Goal: Find contact information: Find contact information

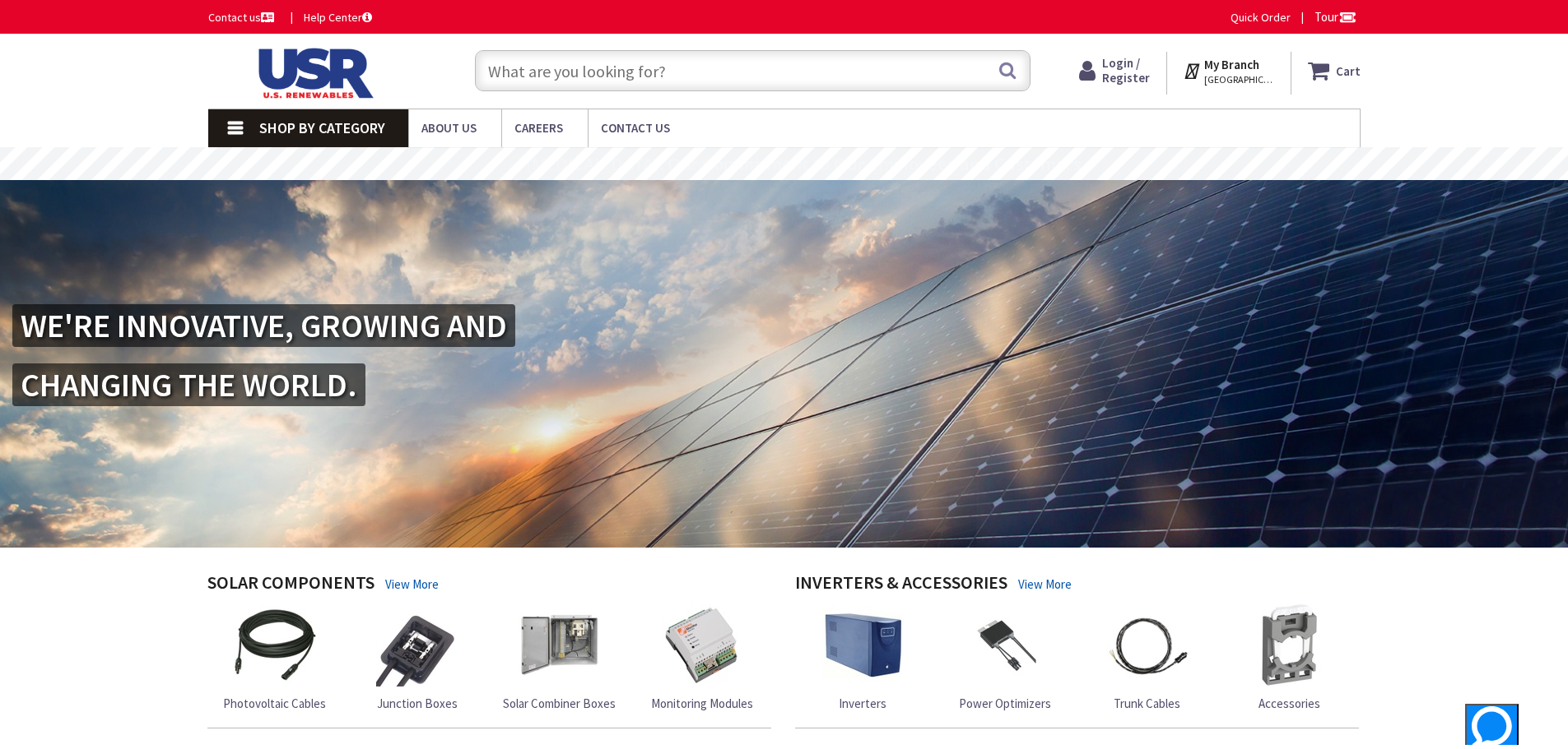
click at [227, 129] on link "Shop By Category" at bounding box center [308, 127] width 200 height 37
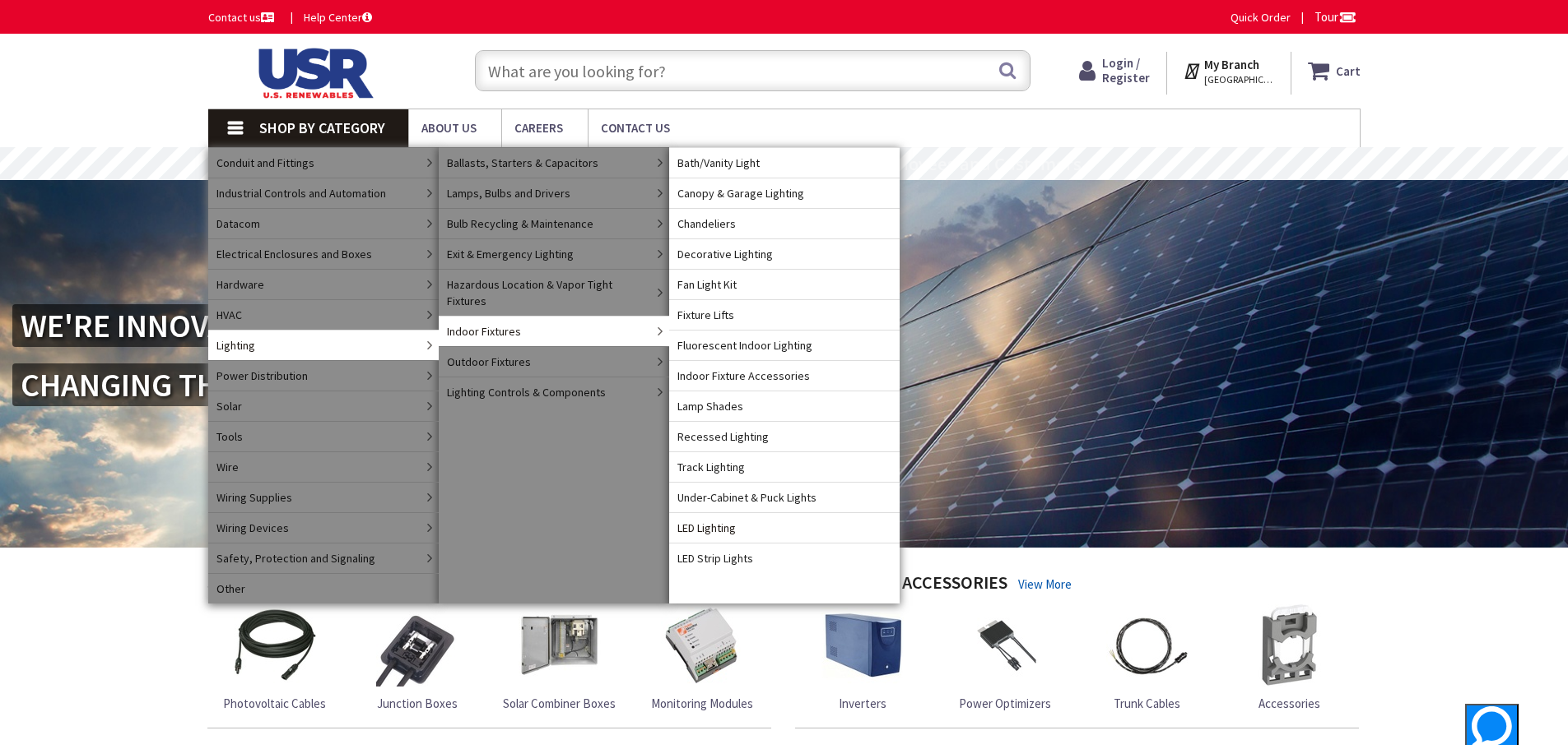
click at [715, 526] on span "LED Lighting" at bounding box center [706, 528] width 58 height 17
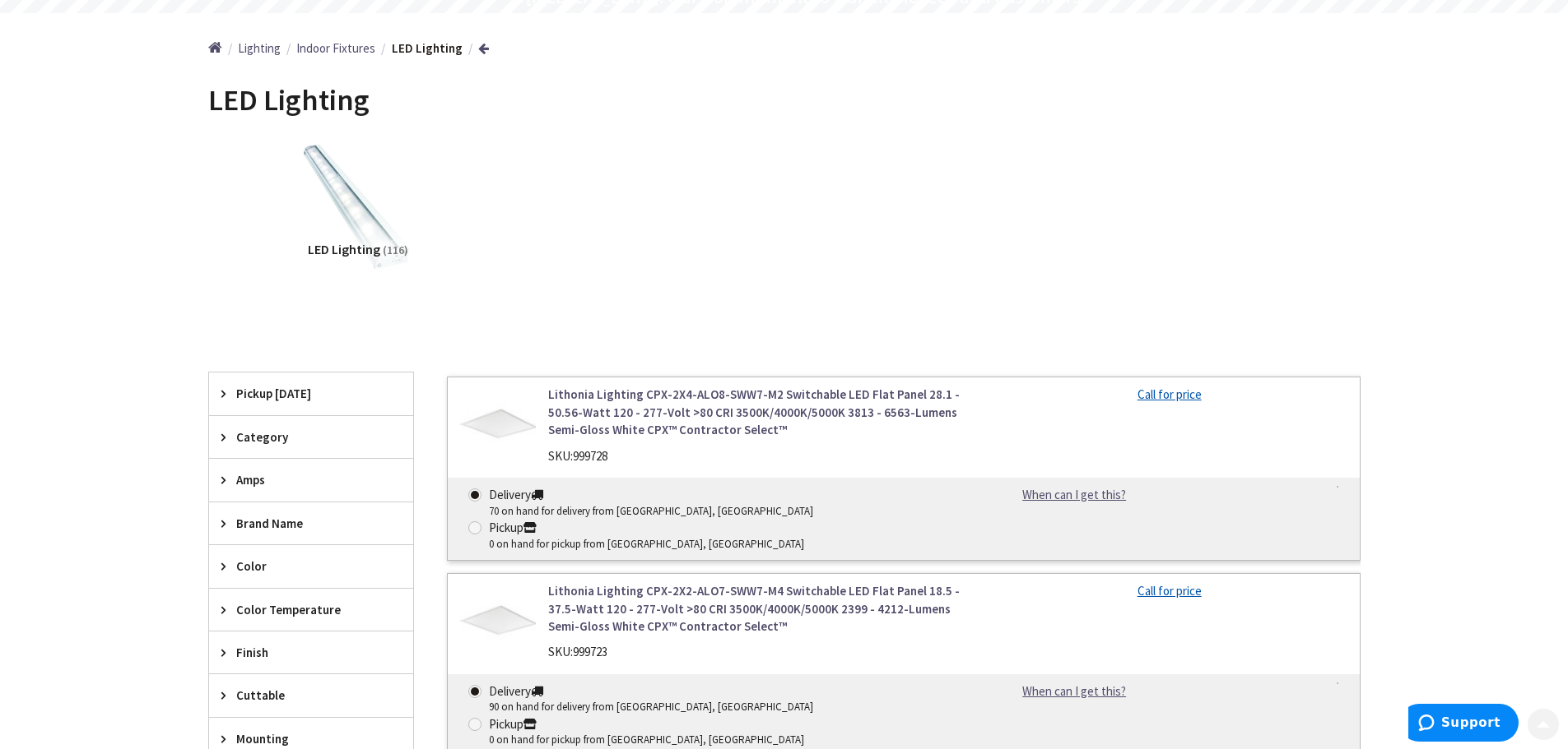
scroll to position [247, 0]
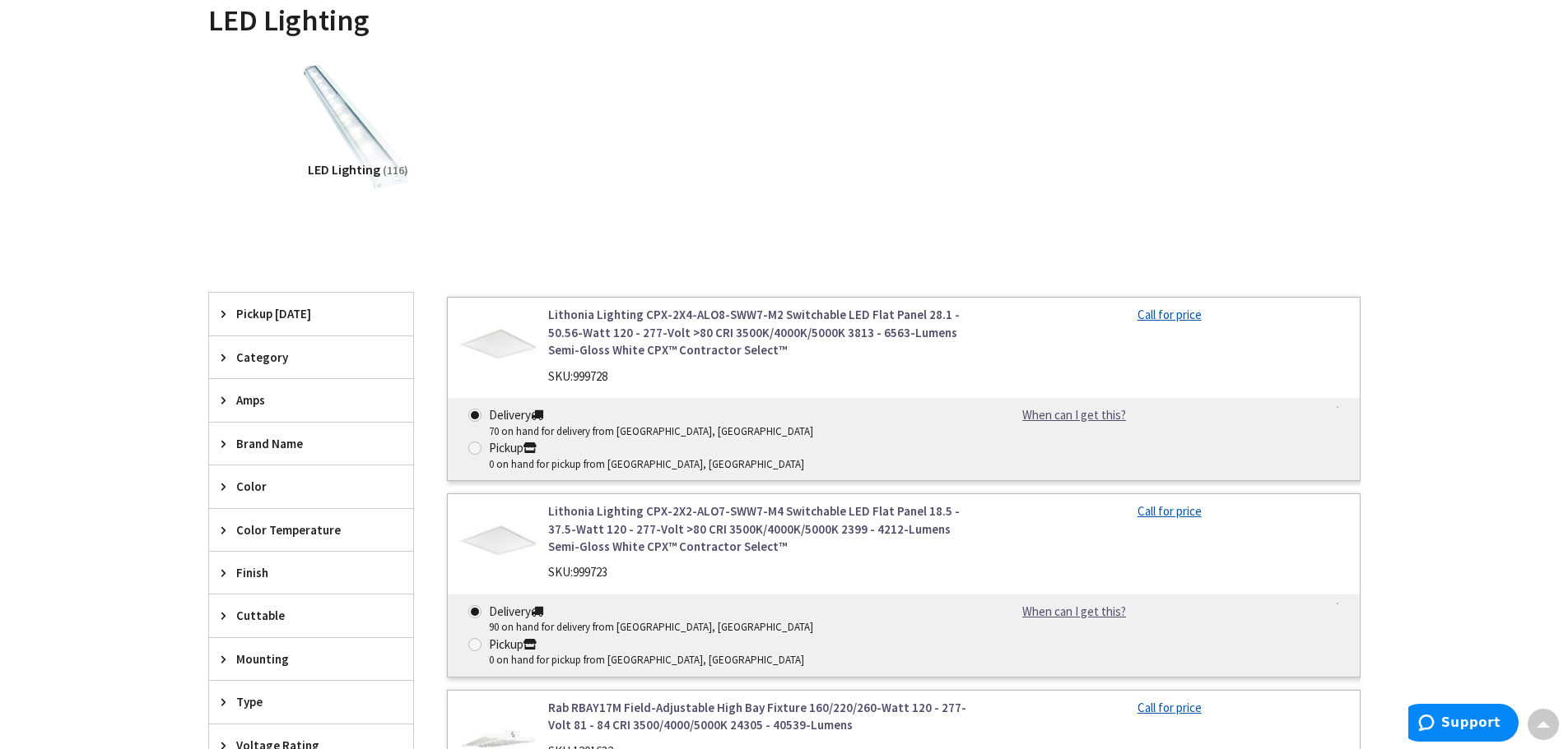
click at [226, 445] on icon at bounding box center [227, 444] width 12 height 12
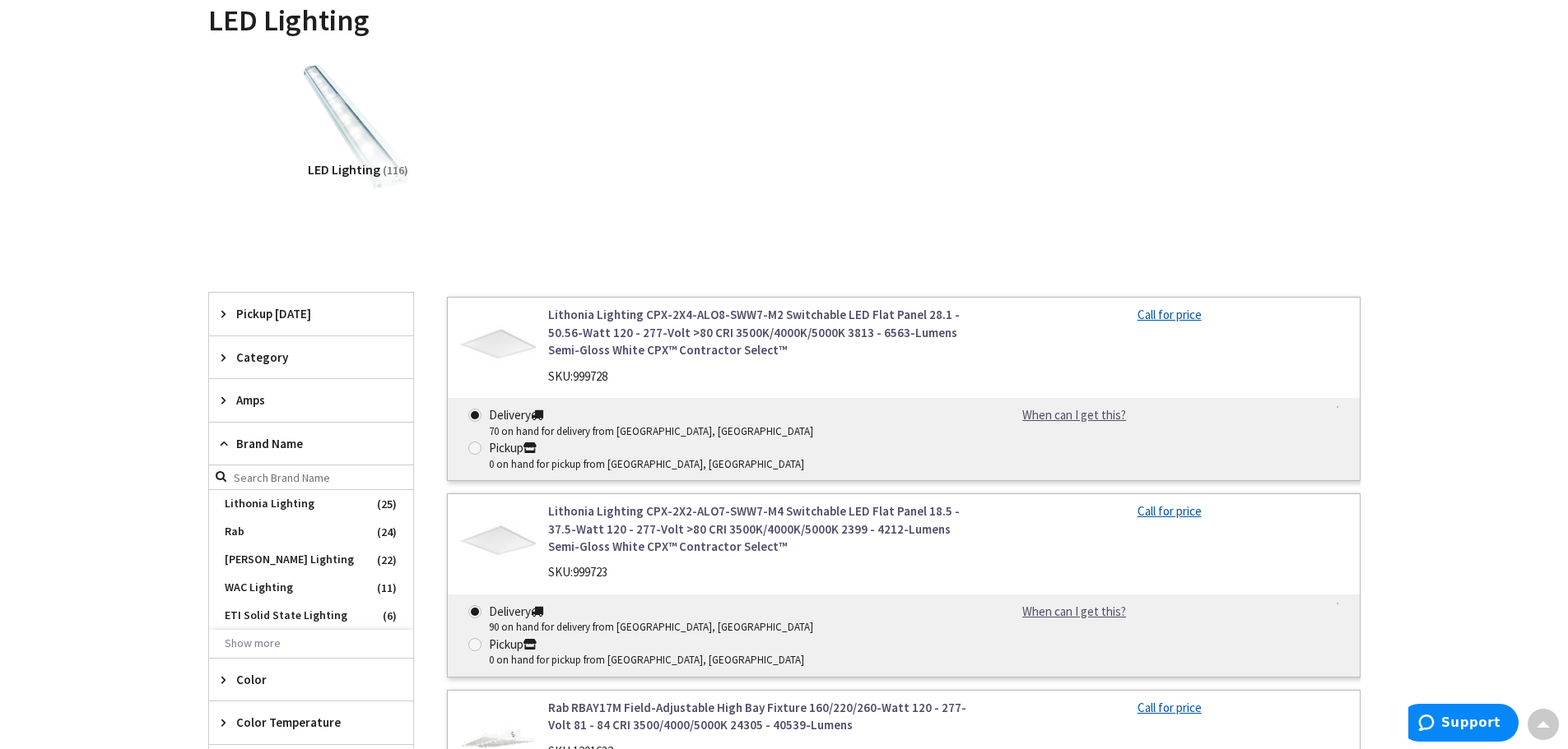
scroll to position [0, 0]
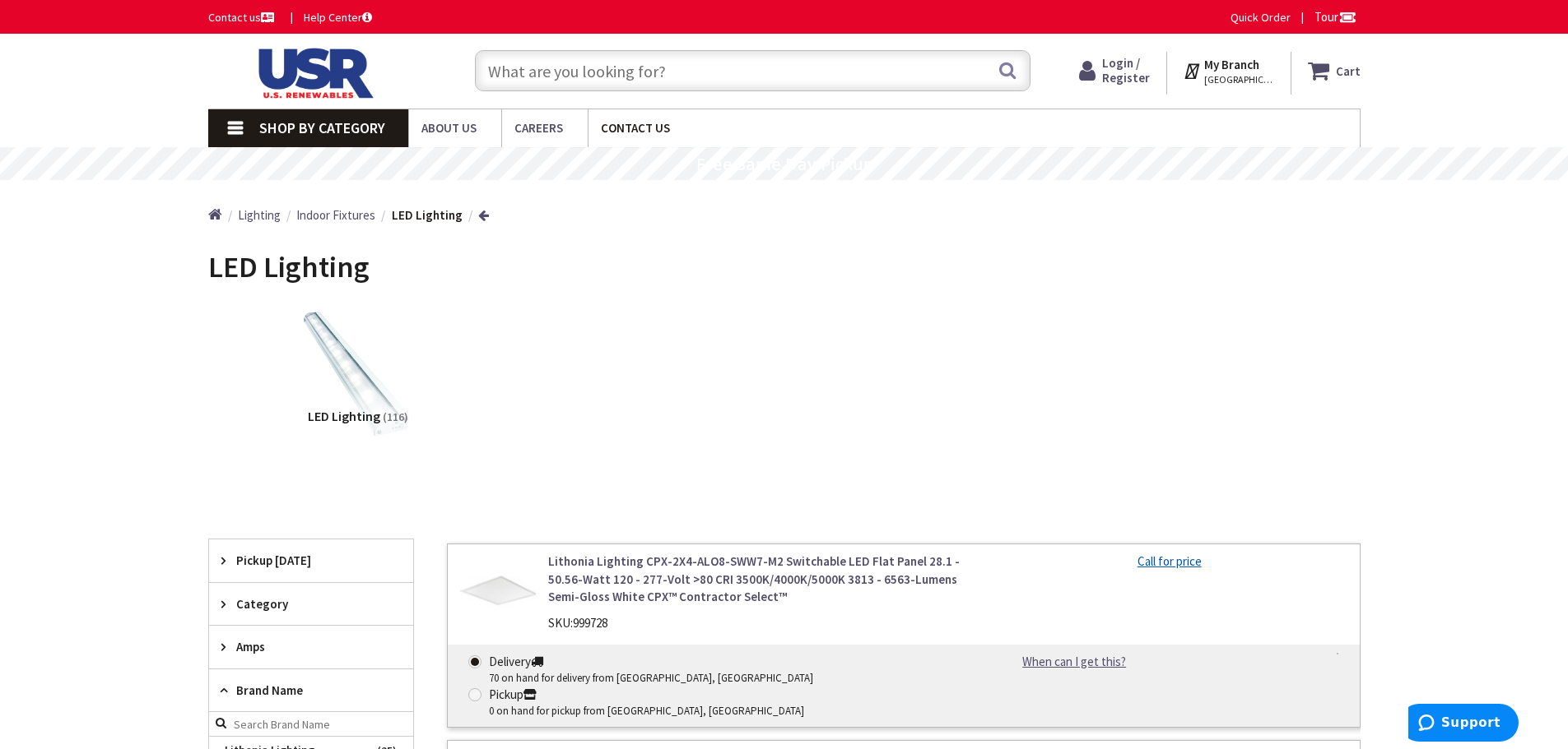
click at [635, 128] on span "Contact Us" at bounding box center [635, 127] width 69 height 16
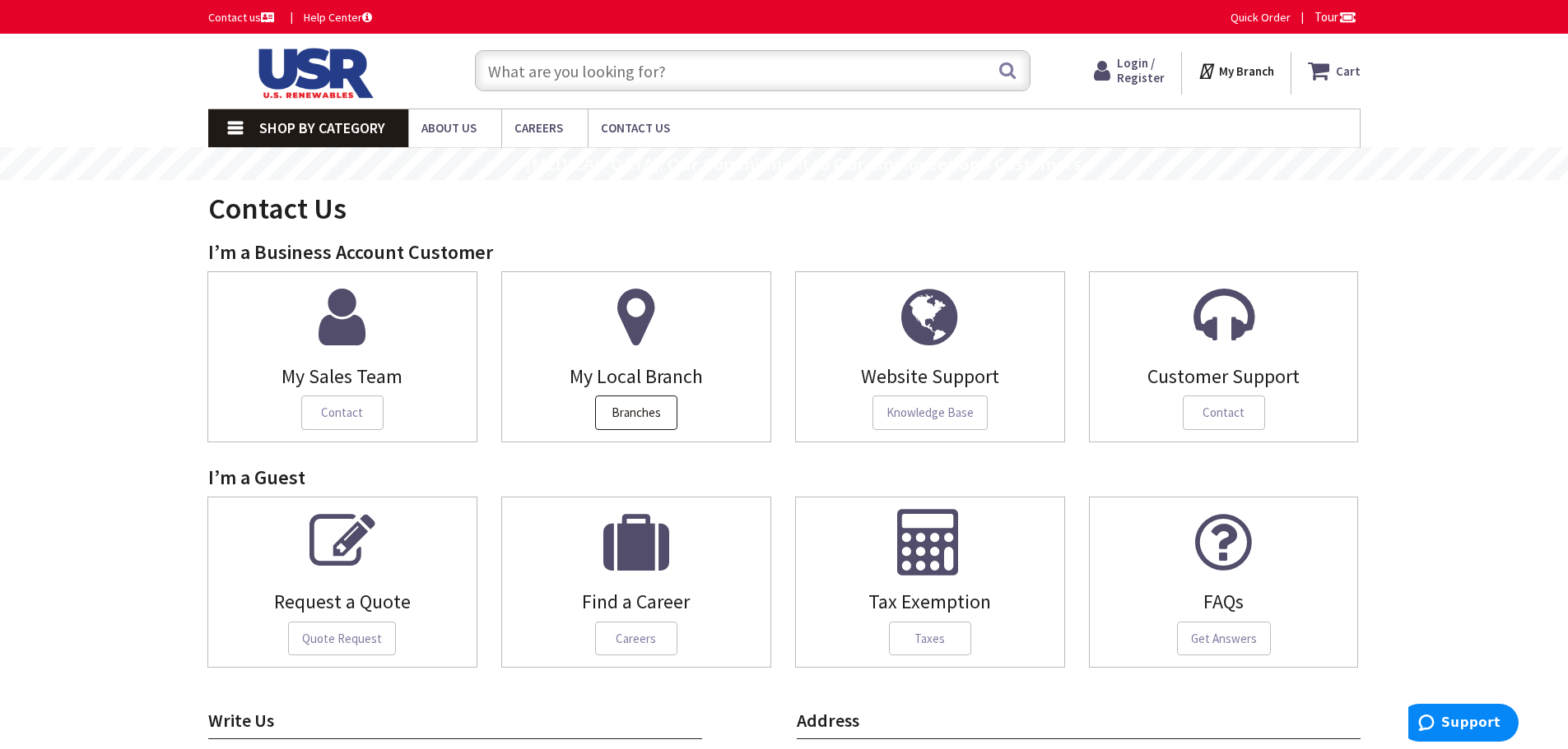
click at [623, 408] on span "Branches" at bounding box center [636, 413] width 82 height 35
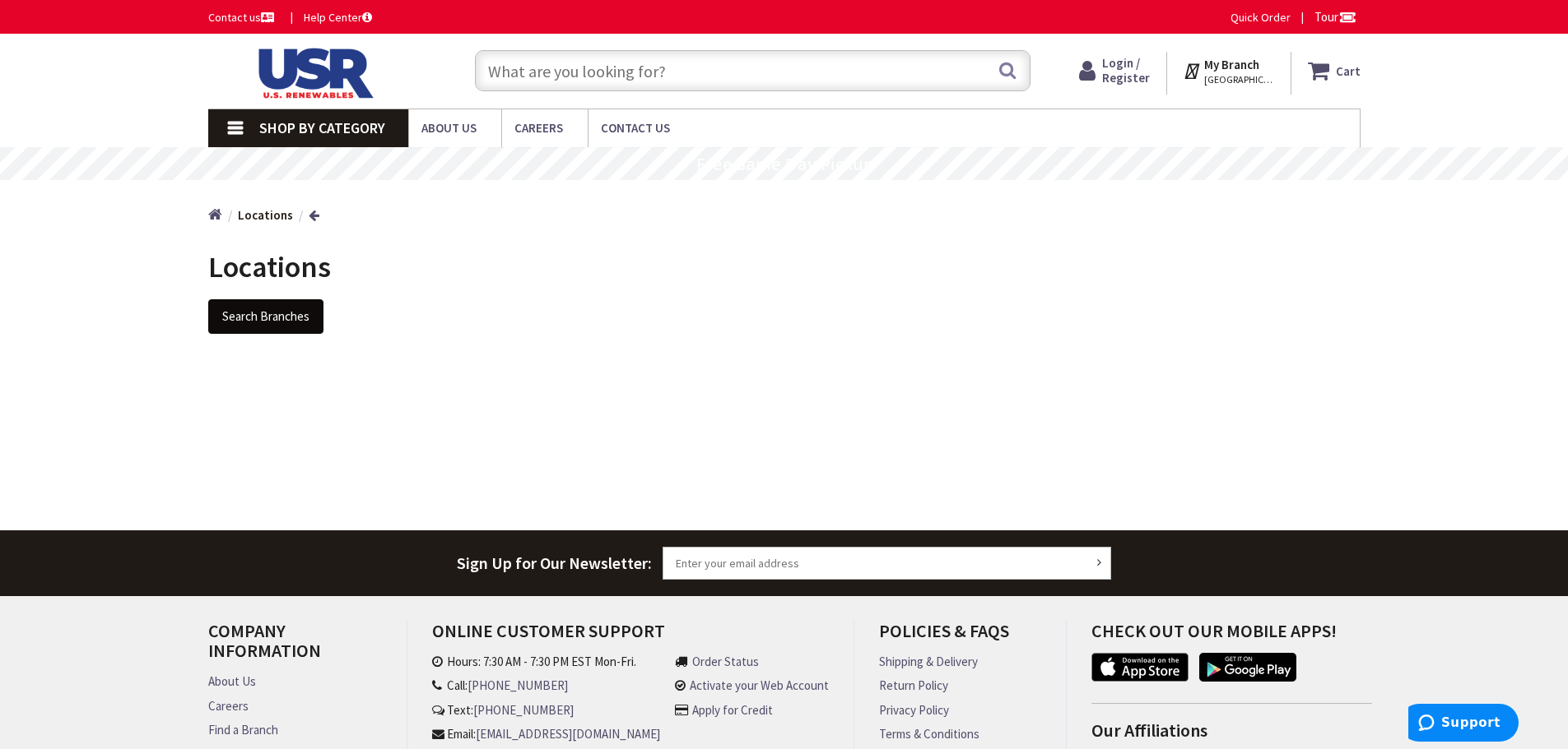
click at [280, 323] on button "Search Branches" at bounding box center [266, 317] width 115 height 35
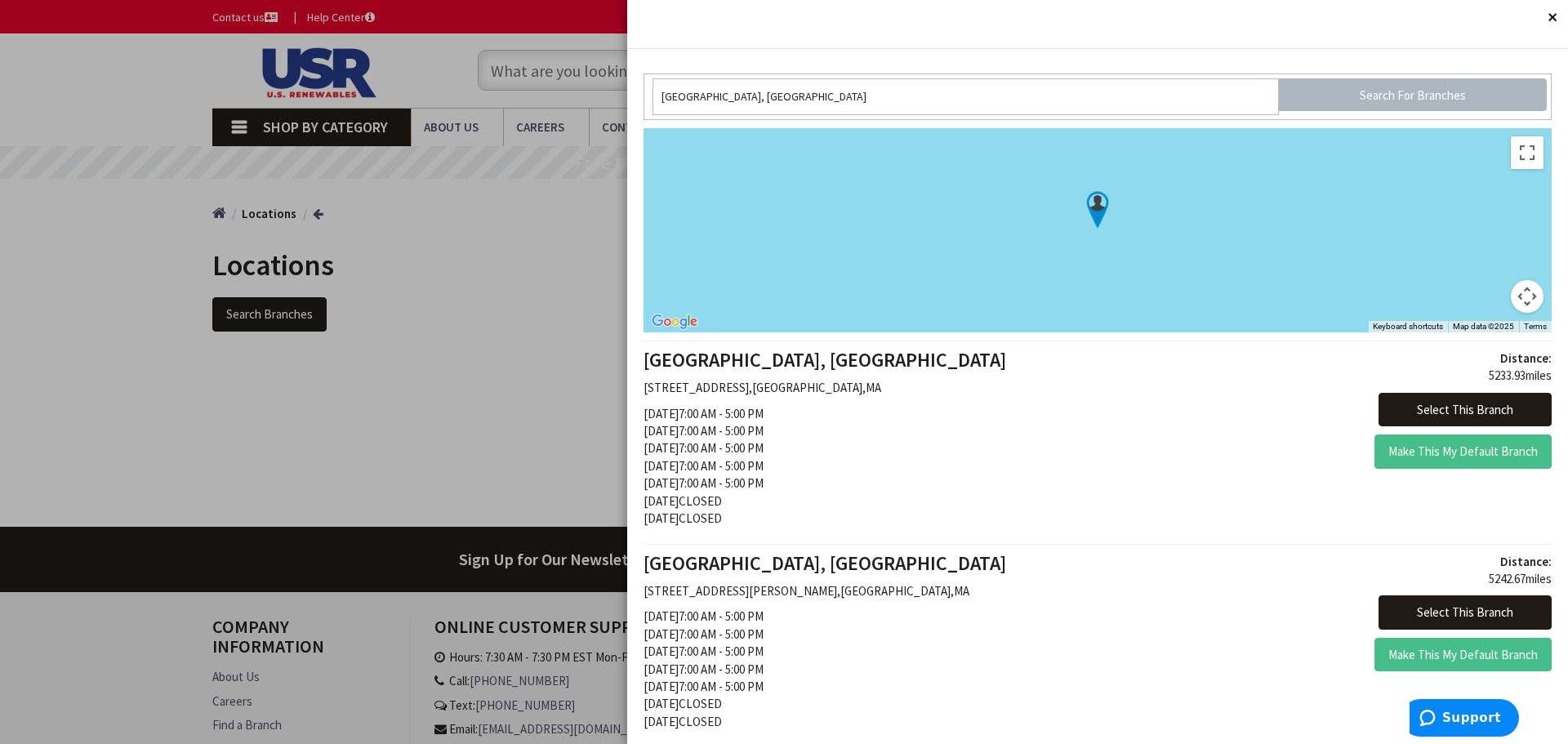
click at [1514, 290] on button "Map camera controls" at bounding box center [1528, 297] width 33 height 33
click at [1470, 296] on button "Zoom out" at bounding box center [1486, 297] width 33 height 33
click at [1470, 297] on button "Zoom out" at bounding box center [1486, 297] width 33 height 33
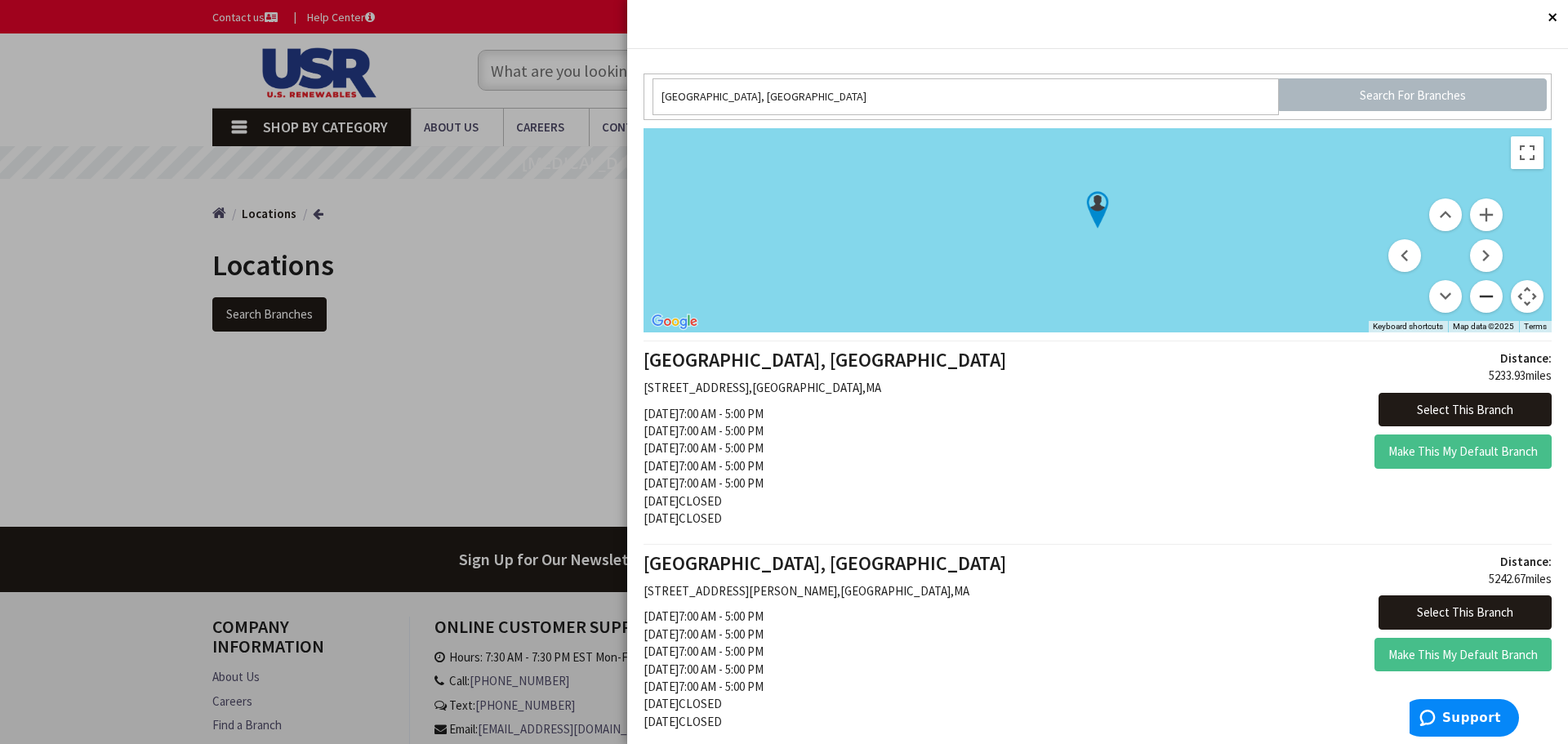
click at [1470, 297] on button "Zoom out" at bounding box center [1486, 297] width 33 height 33
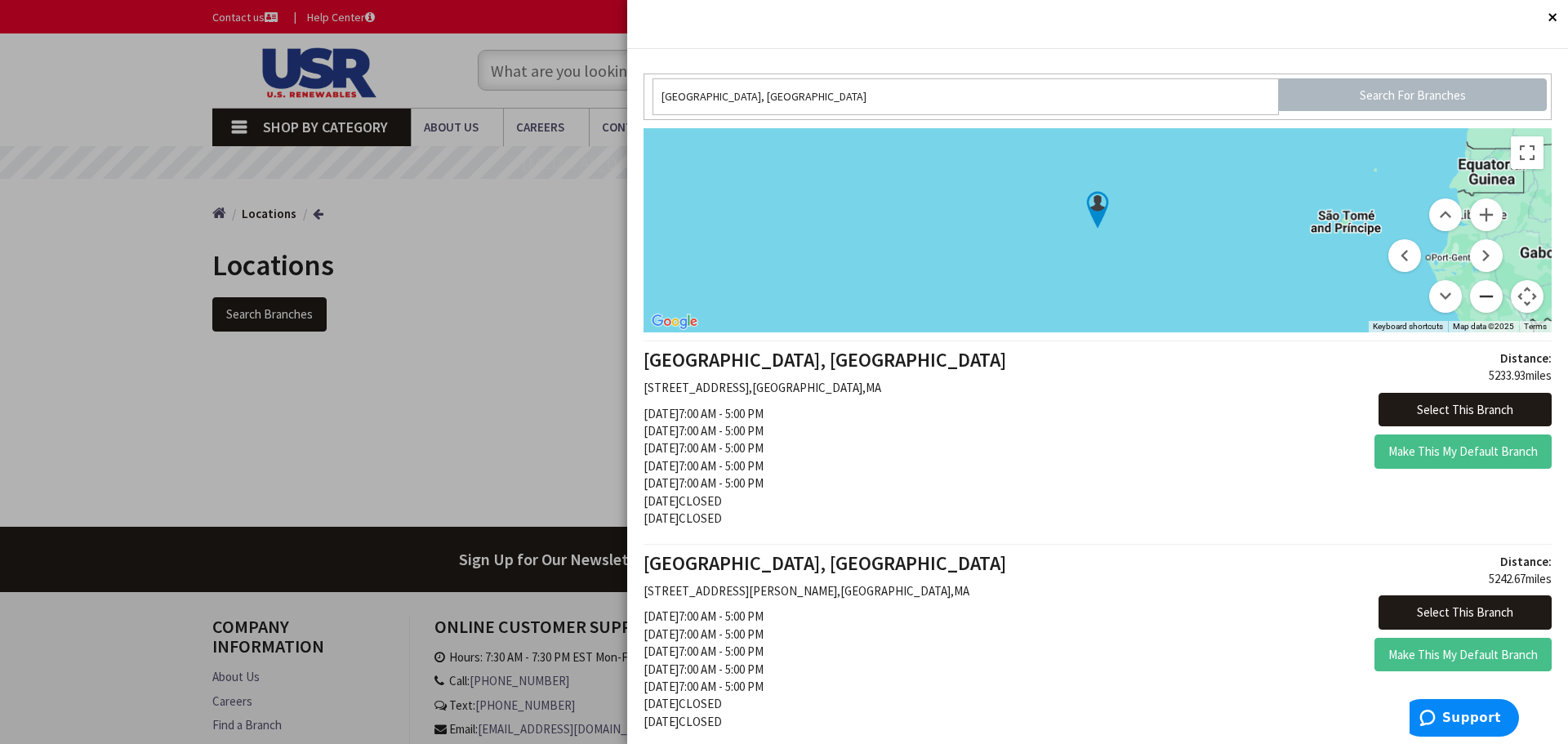
click at [1470, 297] on button "Zoom out" at bounding box center [1486, 297] width 33 height 33
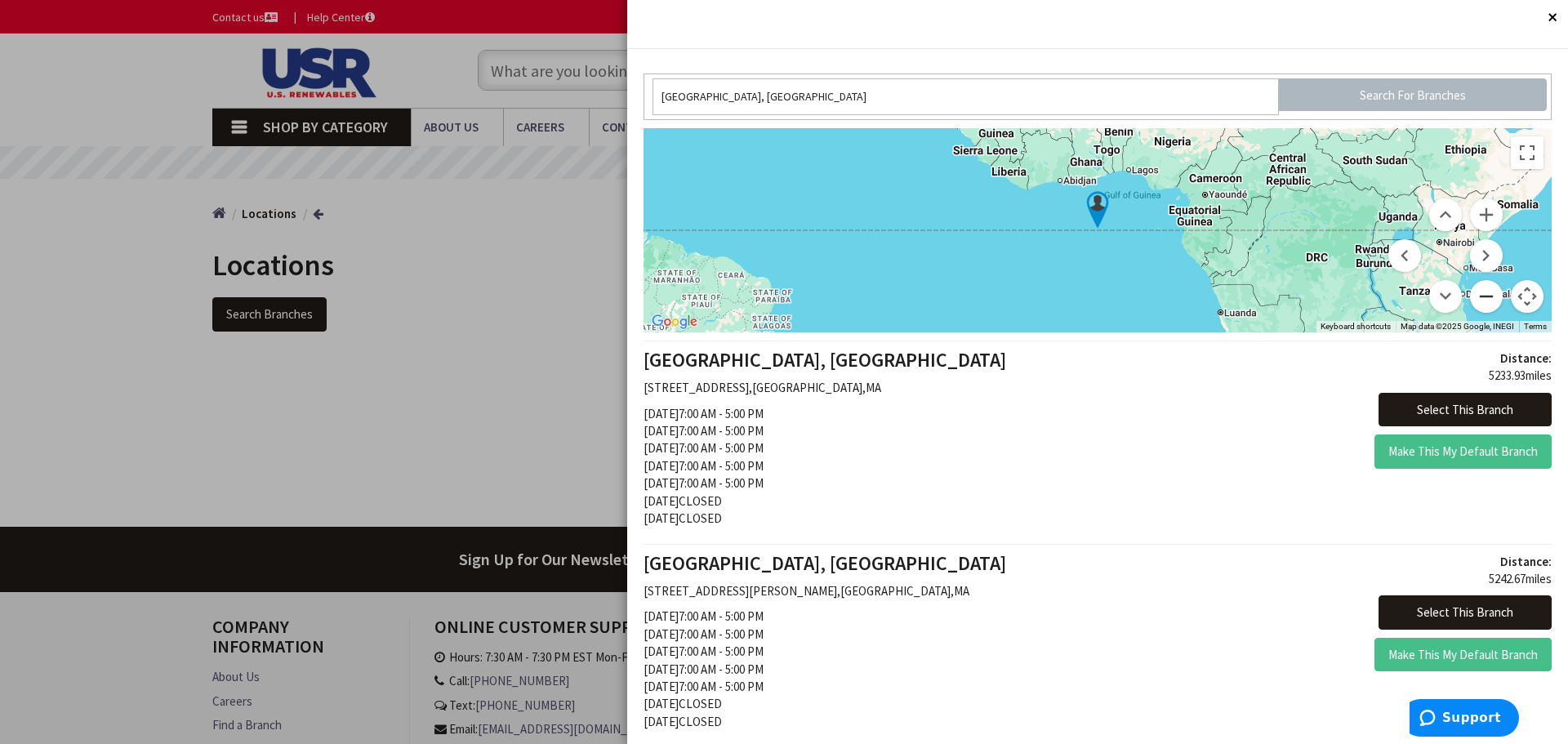
click at [1470, 297] on button "Zoom out" at bounding box center [1486, 297] width 33 height 33
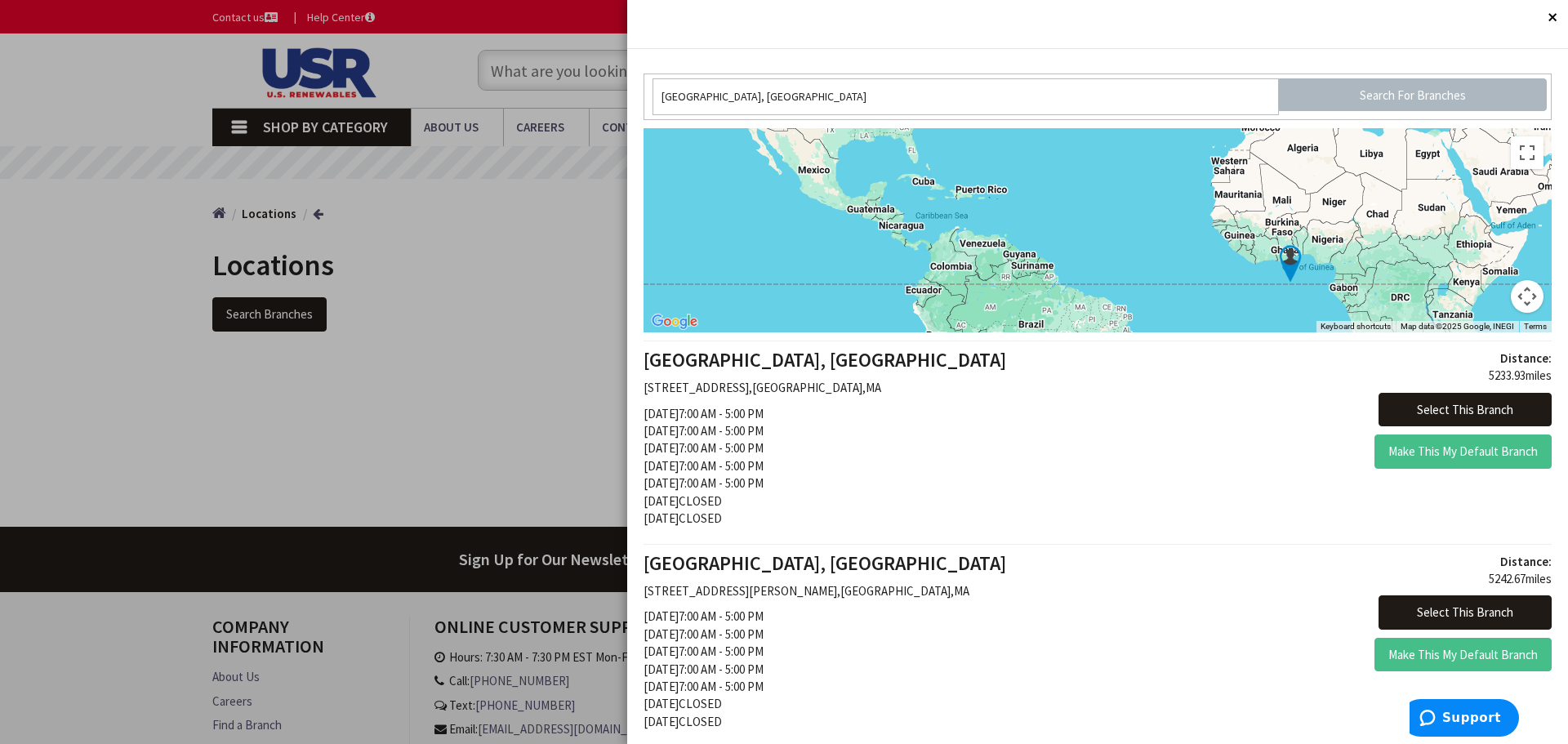
drag, startPoint x: 1057, startPoint y: 234, endPoint x: 1252, endPoint y: 288, distance: 202.3
click at [1252, 288] on div at bounding box center [1097, 230] width 908 height 204
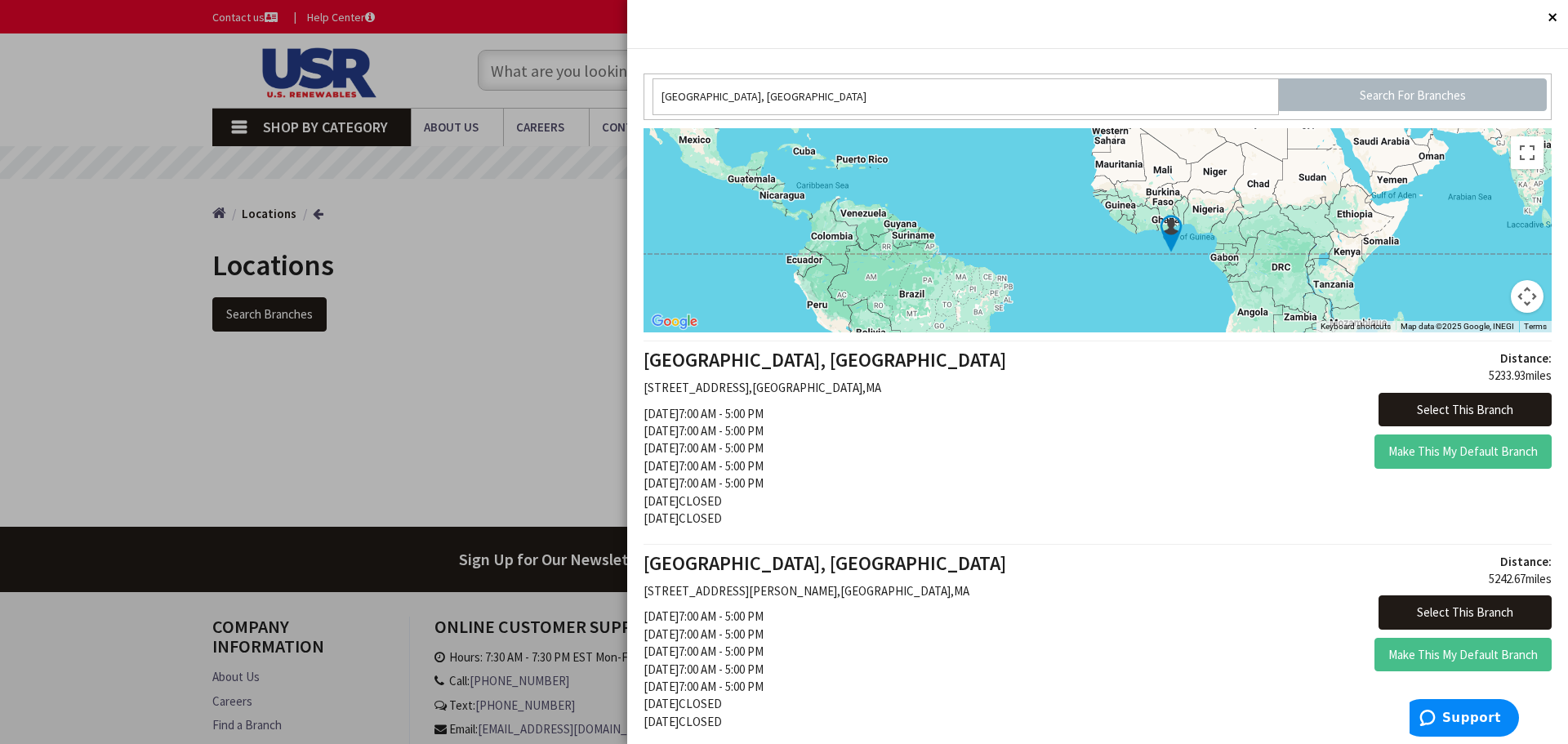
drag, startPoint x: 1280, startPoint y: 260, endPoint x: 1159, endPoint y: 229, distance: 124.9
click at [1159, 229] on img at bounding box center [1171, 233] width 54 height 54
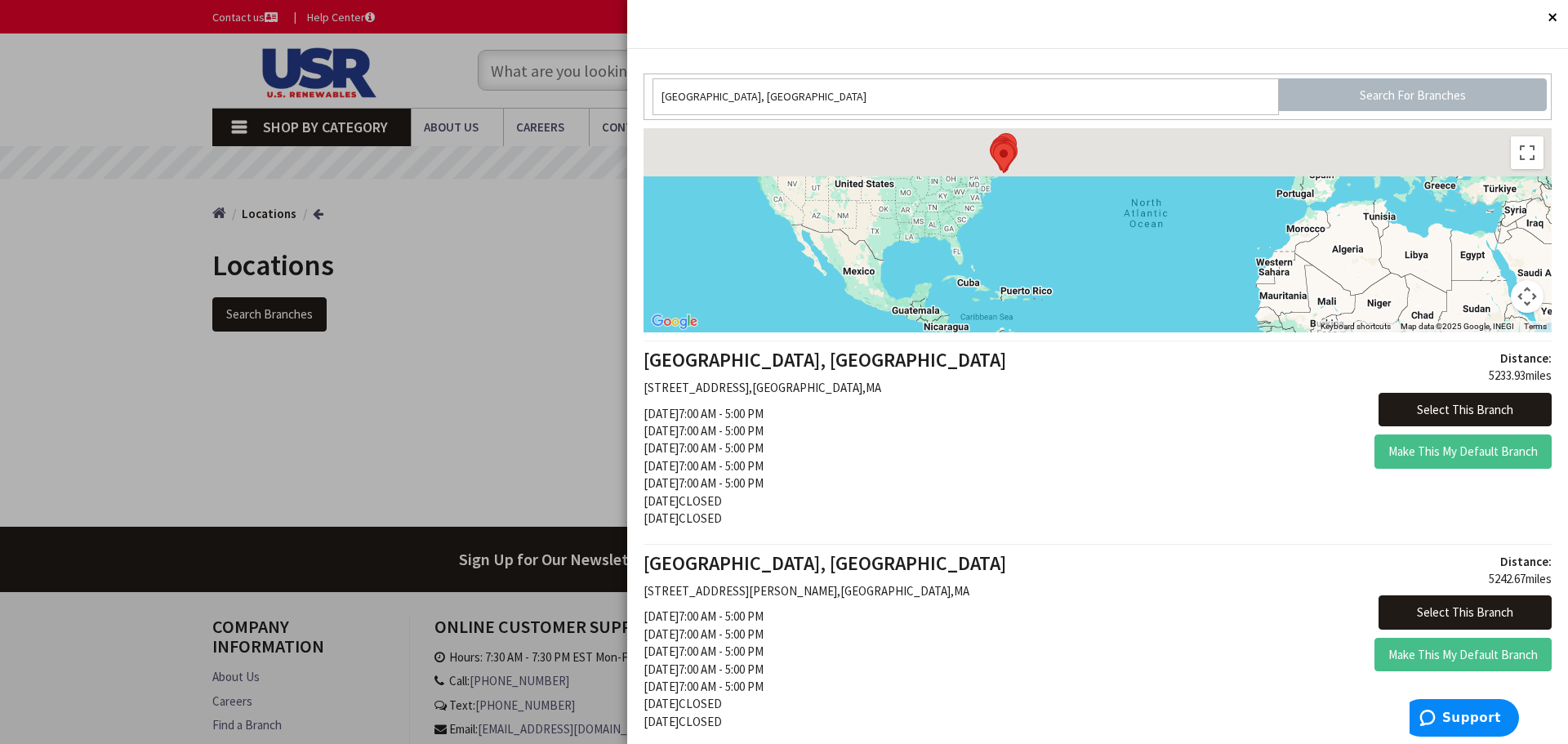
drag, startPoint x: 1009, startPoint y: 191, endPoint x: 1361, endPoint y: 338, distance: 381.5
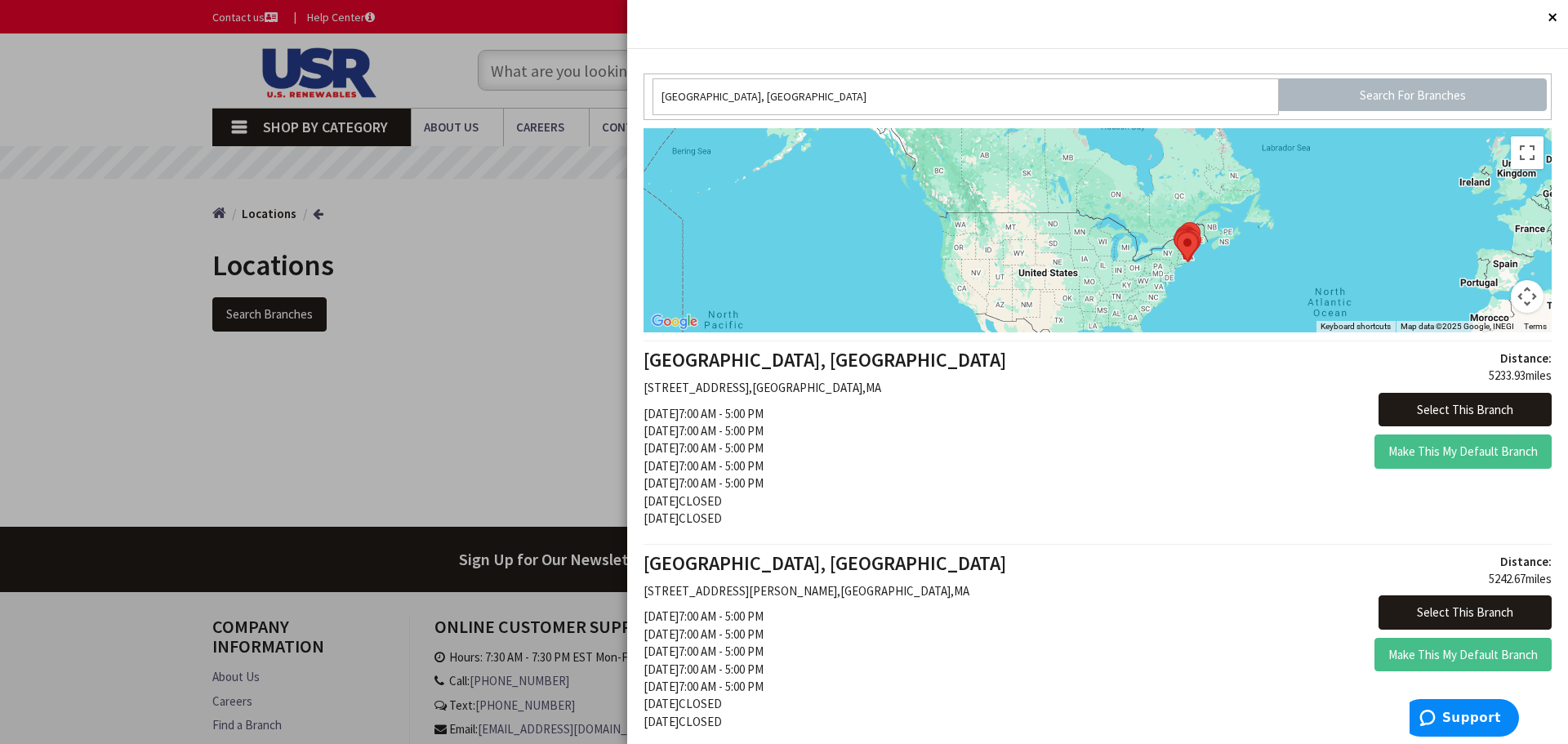
drag, startPoint x: 1209, startPoint y: 255, endPoint x: 1187, endPoint y: 305, distance: 54.6
click at [1187, 305] on div at bounding box center [1097, 230] width 908 height 204
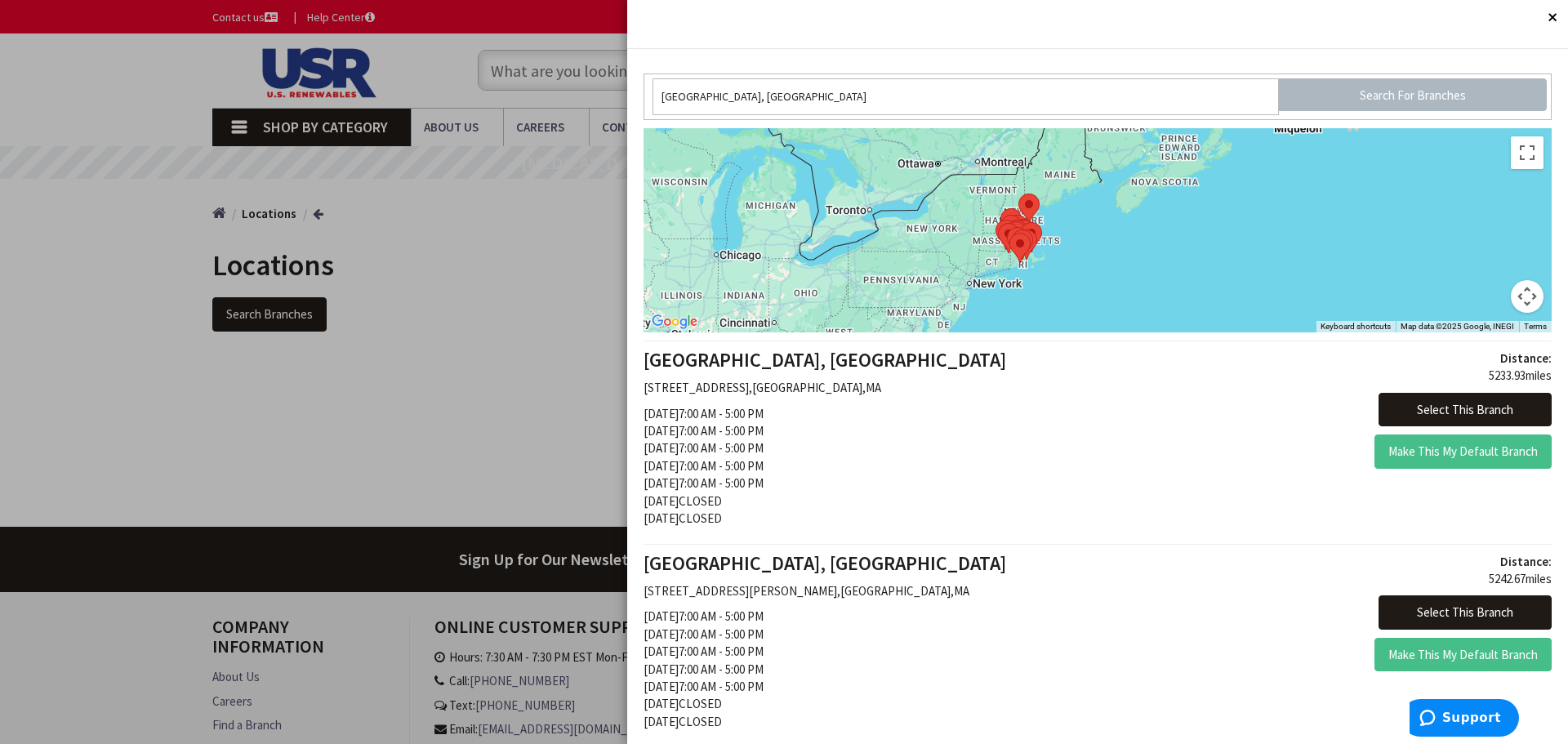
drag, startPoint x: 1121, startPoint y: 251, endPoint x: 1158, endPoint y: 266, distance: 39.9
click at [1158, 266] on div at bounding box center [1097, 230] width 908 height 204
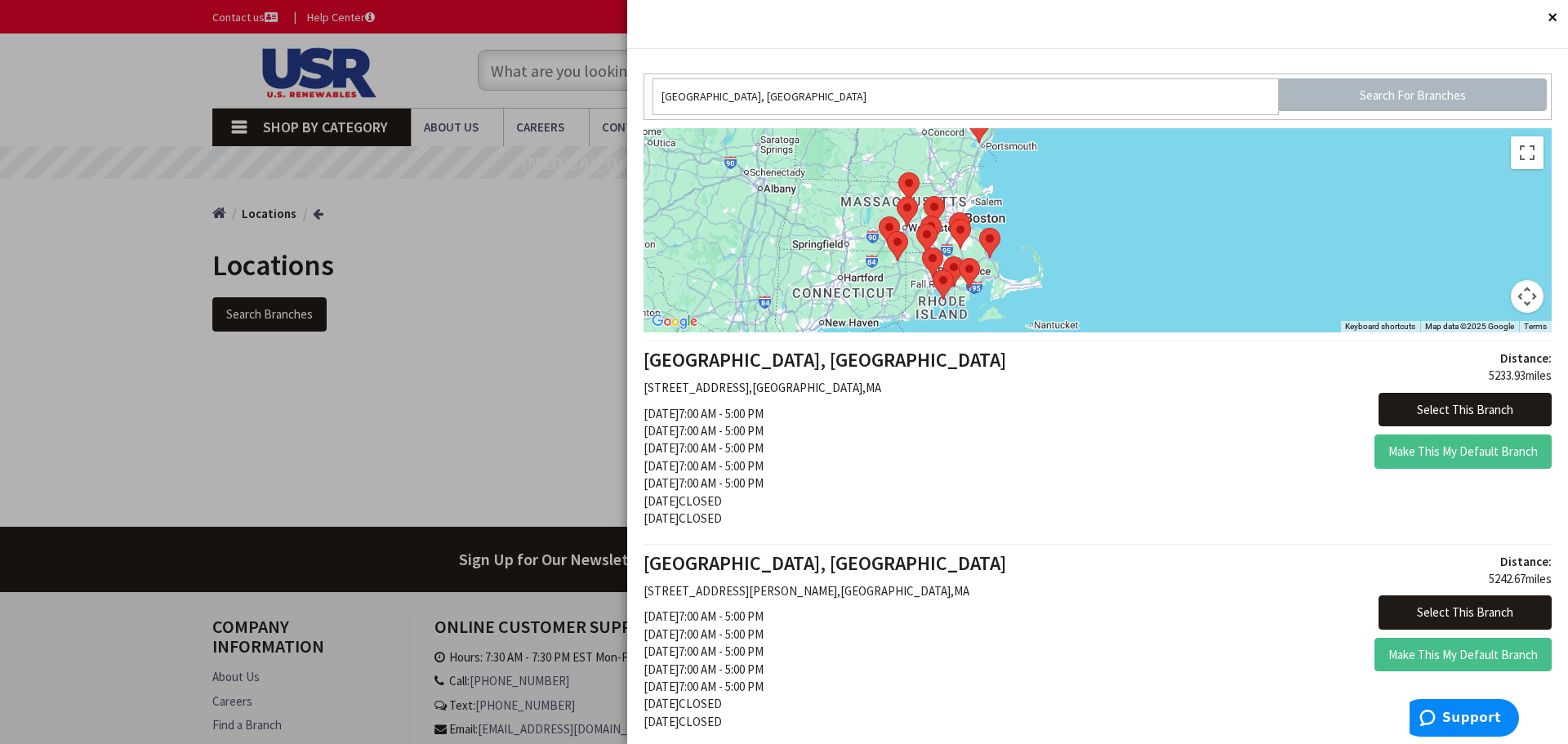
drag, startPoint x: 1043, startPoint y: 256, endPoint x: 1186, endPoint y: 234, distance: 144.7
click at [1186, 234] on div at bounding box center [1097, 230] width 908 height 204
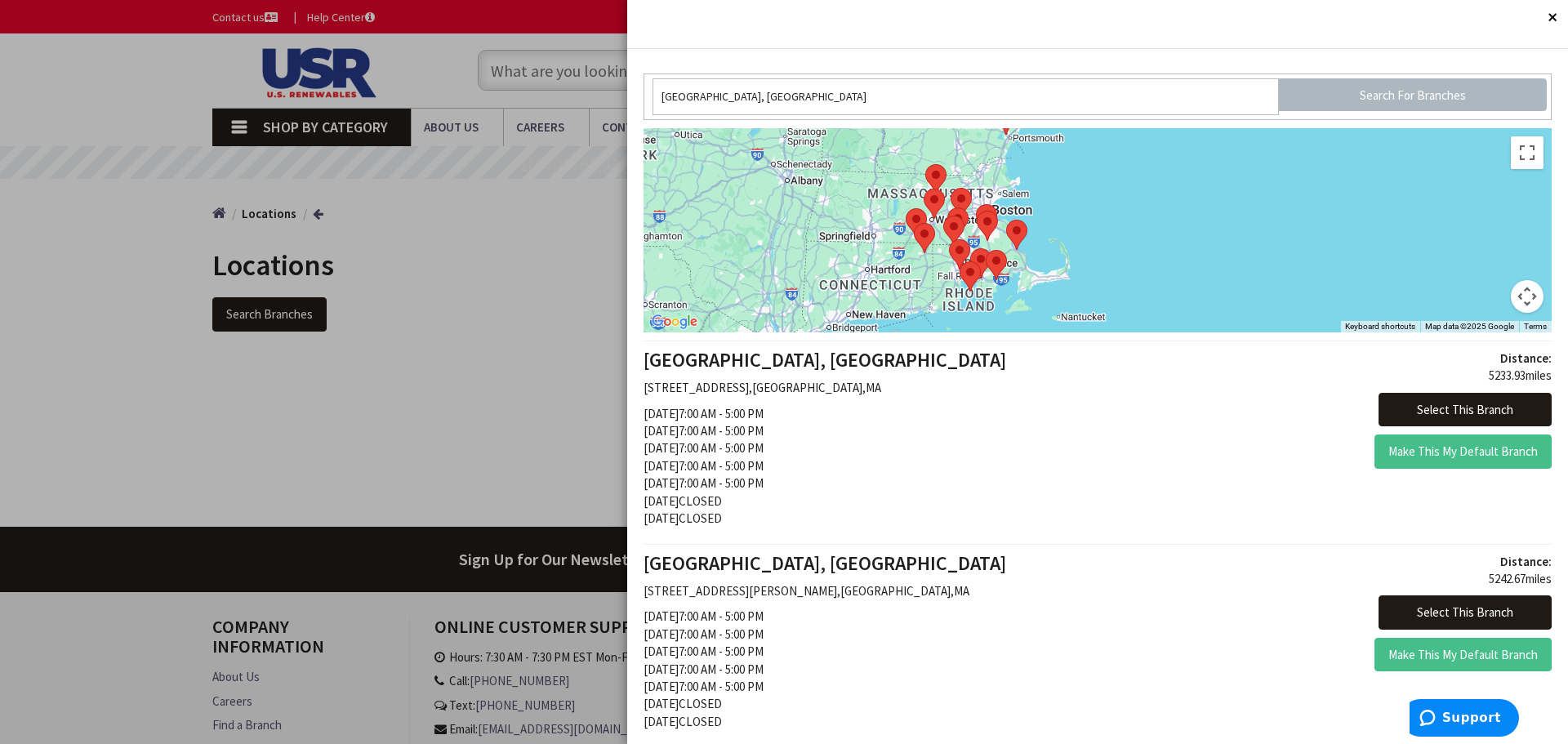
click at [1172, 244] on div at bounding box center [1097, 230] width 908 height 204
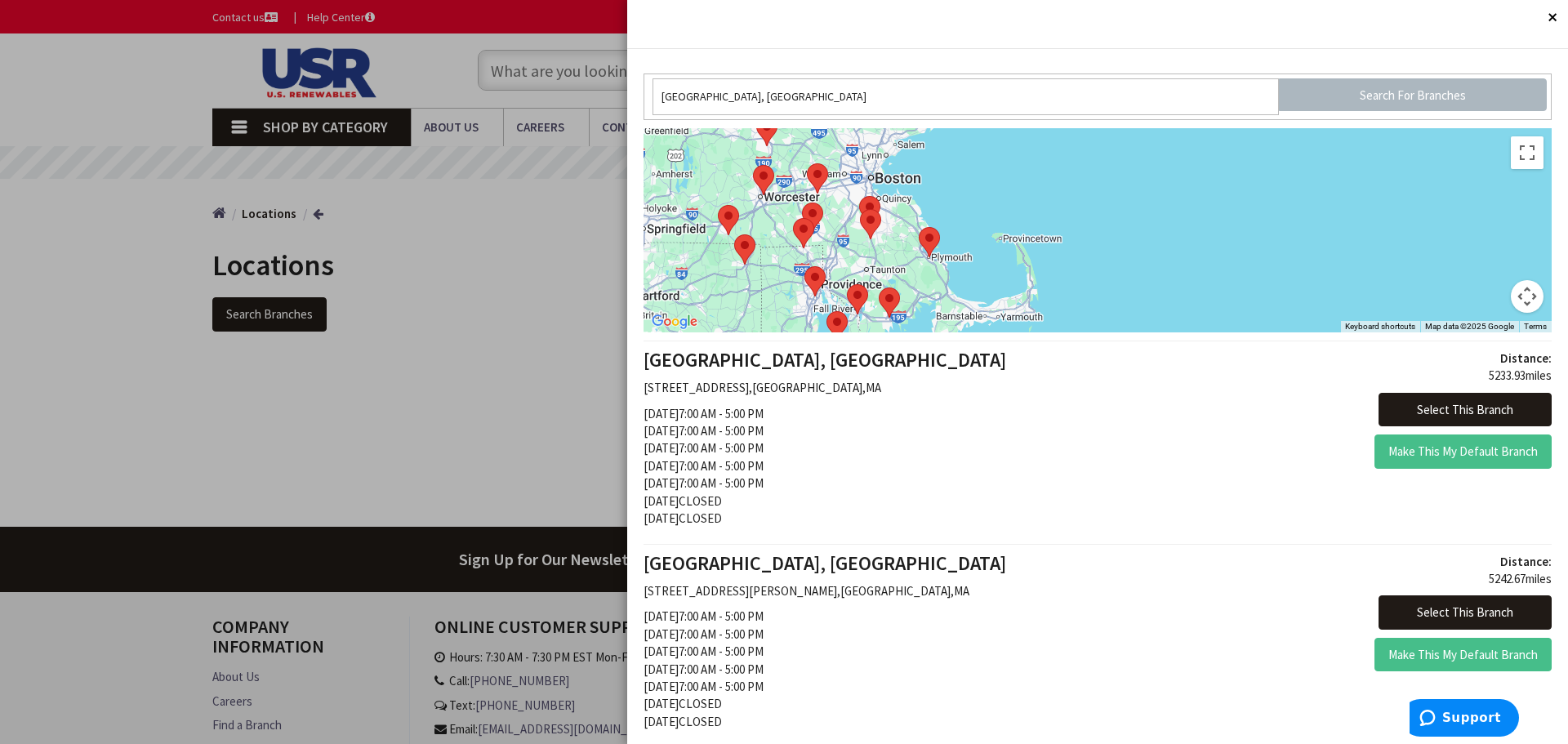
drag, startPoint x: 1078, startPoint y: 249, endPoint x: 1151, endPoint y: 253, distance: 73.1
click at [1151, 253] on div at bounding box center [1097, 230] width 908 height 204
